Goal: Task Accomplishment & Management: Use online tool/utility

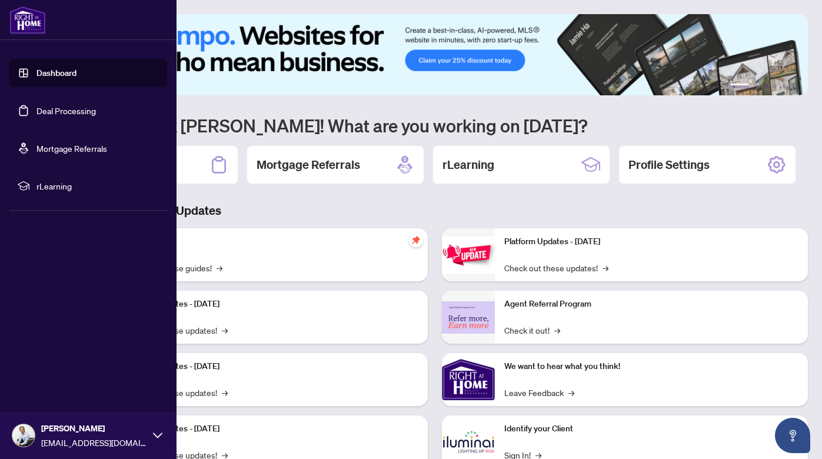
click at [36, 78] on link "Dashboard" at bounding box center [56, 73] width 40 height 11
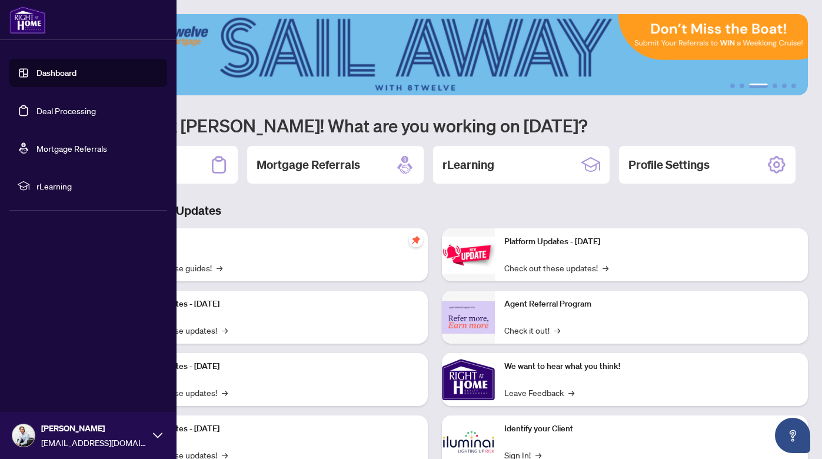
click at [36, 116] on link "Deal Processing" at bounding box center [65, 110] width 59 height 11
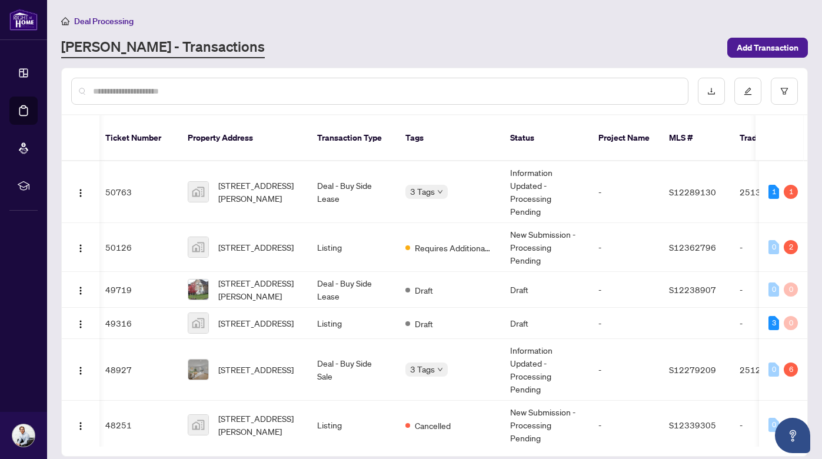
scroll to position [0, 4]
click at [249, 183] on span "[STREET_ADDRESS][PERSON_NAME]" at bounding box center [258, 192] width 80 height 26
